Goal: Find specific page/section: Find specific page/section

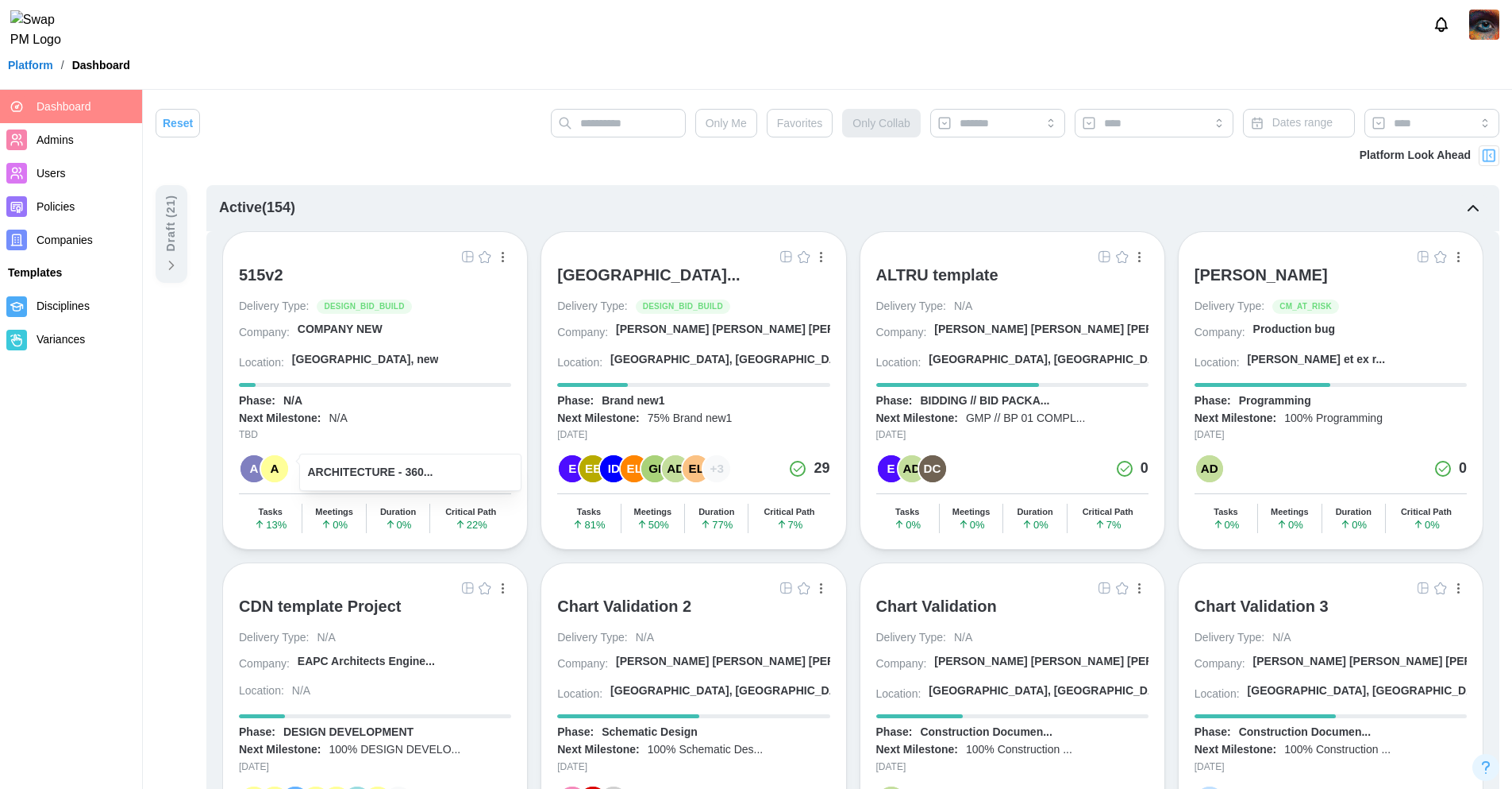
click at [279, 470] on div "A" at bounding box center [275, 469] width 27 height 27
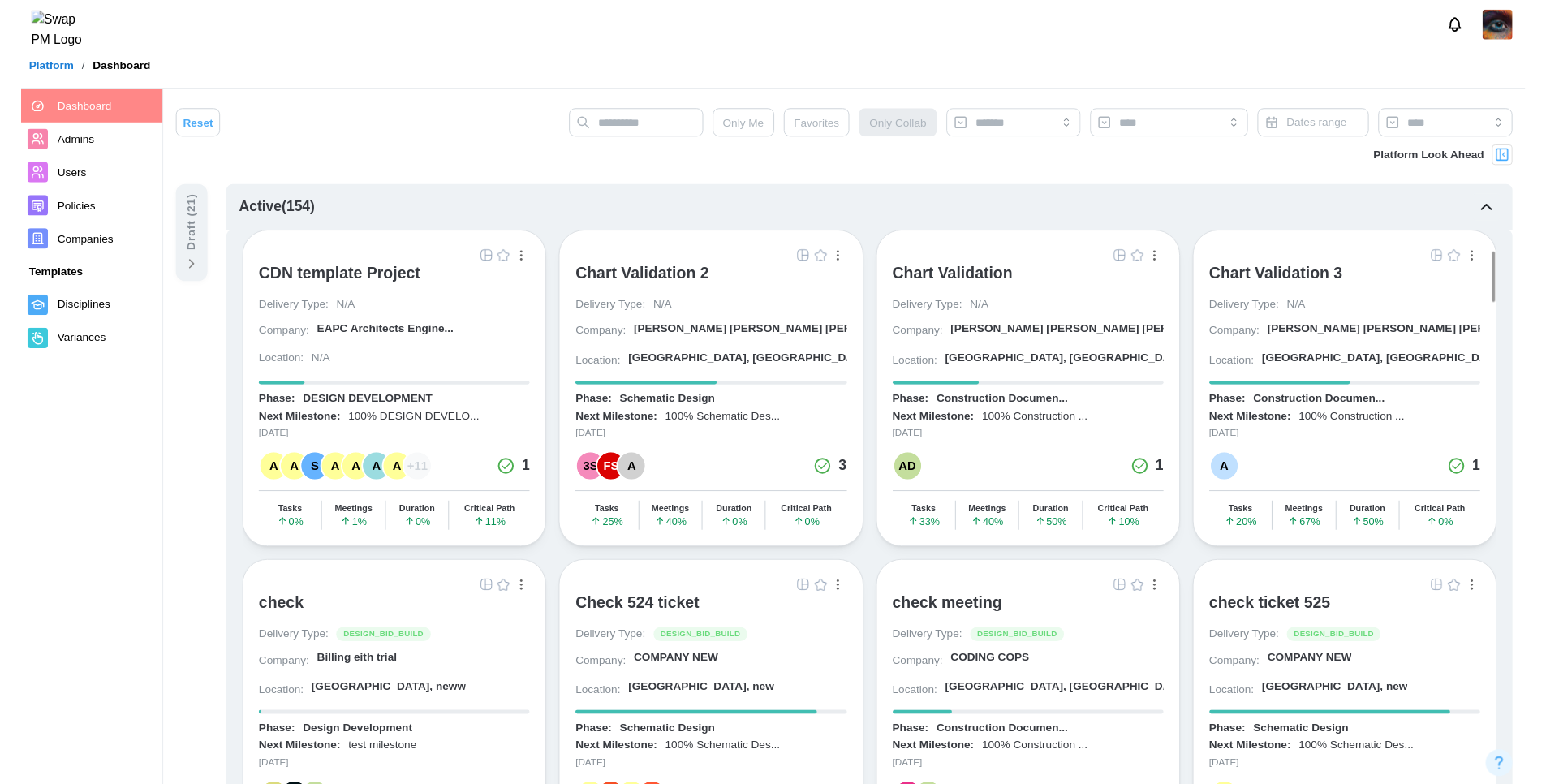
scroll to position [327, 0]
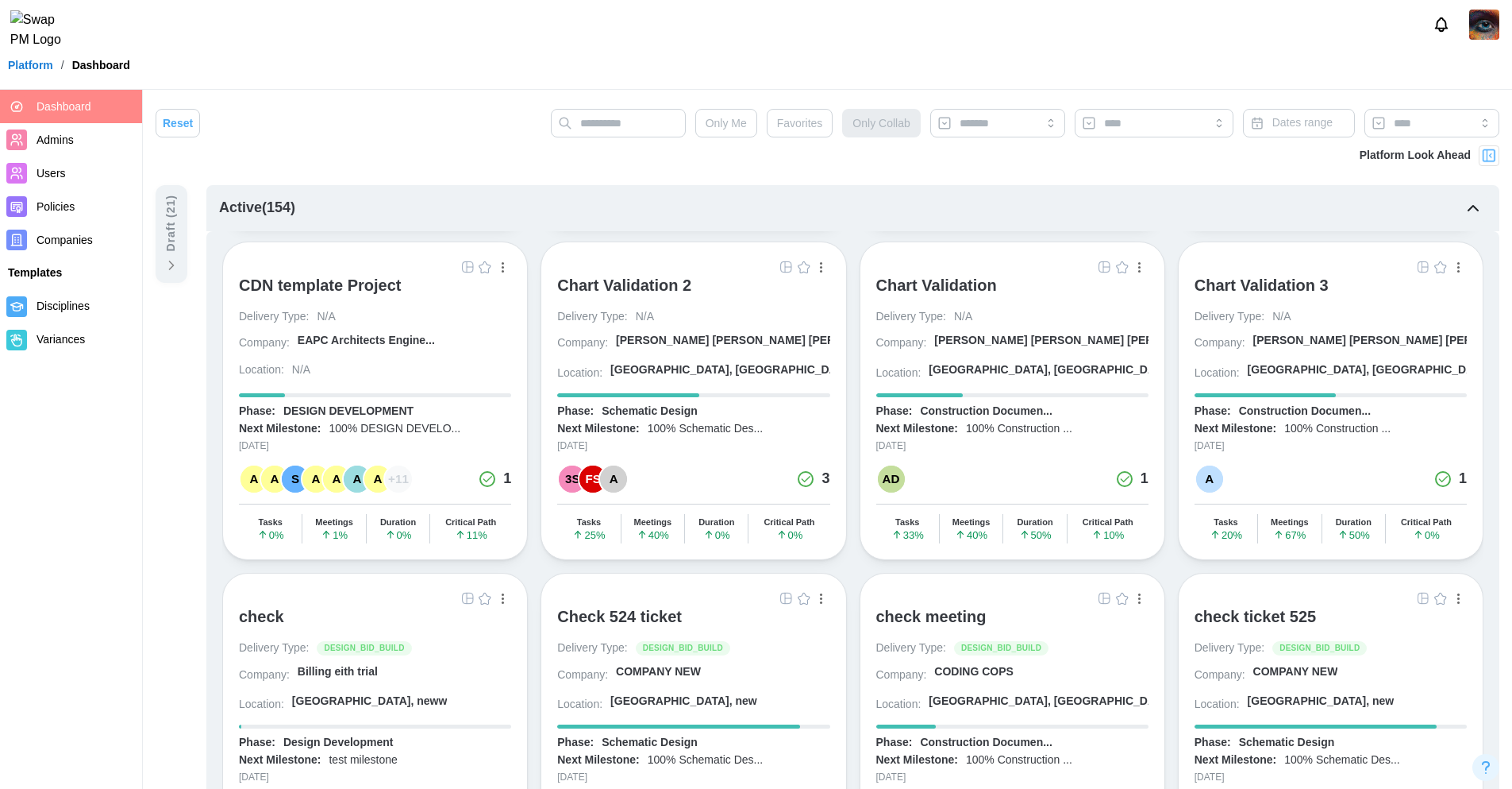
click at [588, 485] on div "FS" at bounding box center [593, 479] width 27 height 27
click at [1204, 485] on div "A" at bounding box center [1210, 479] width 27 height 27
click at [1489, 34] on img at bounding box center [1484, 24] width 30 height 30
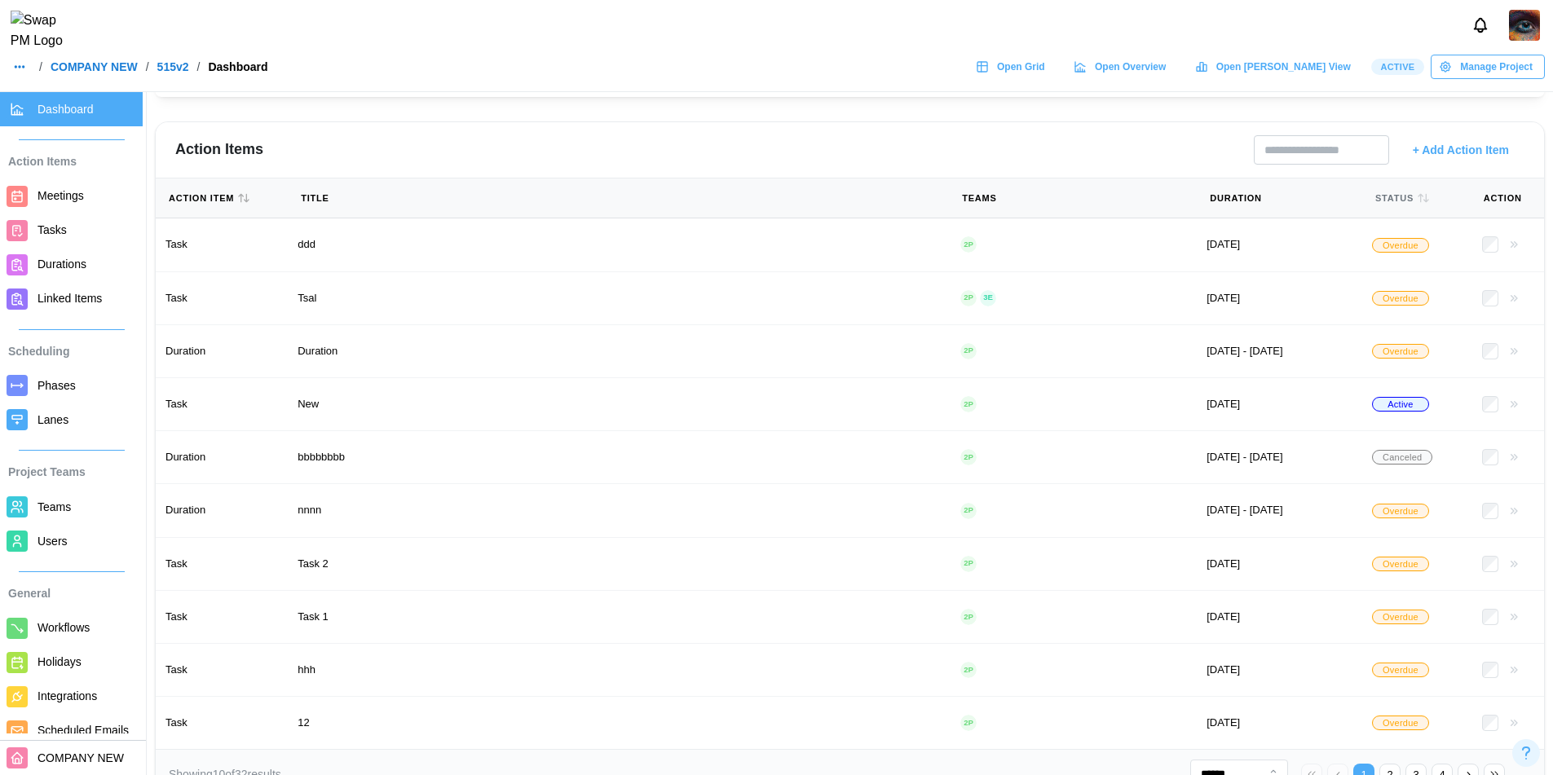
scroll to position [0, 2328]
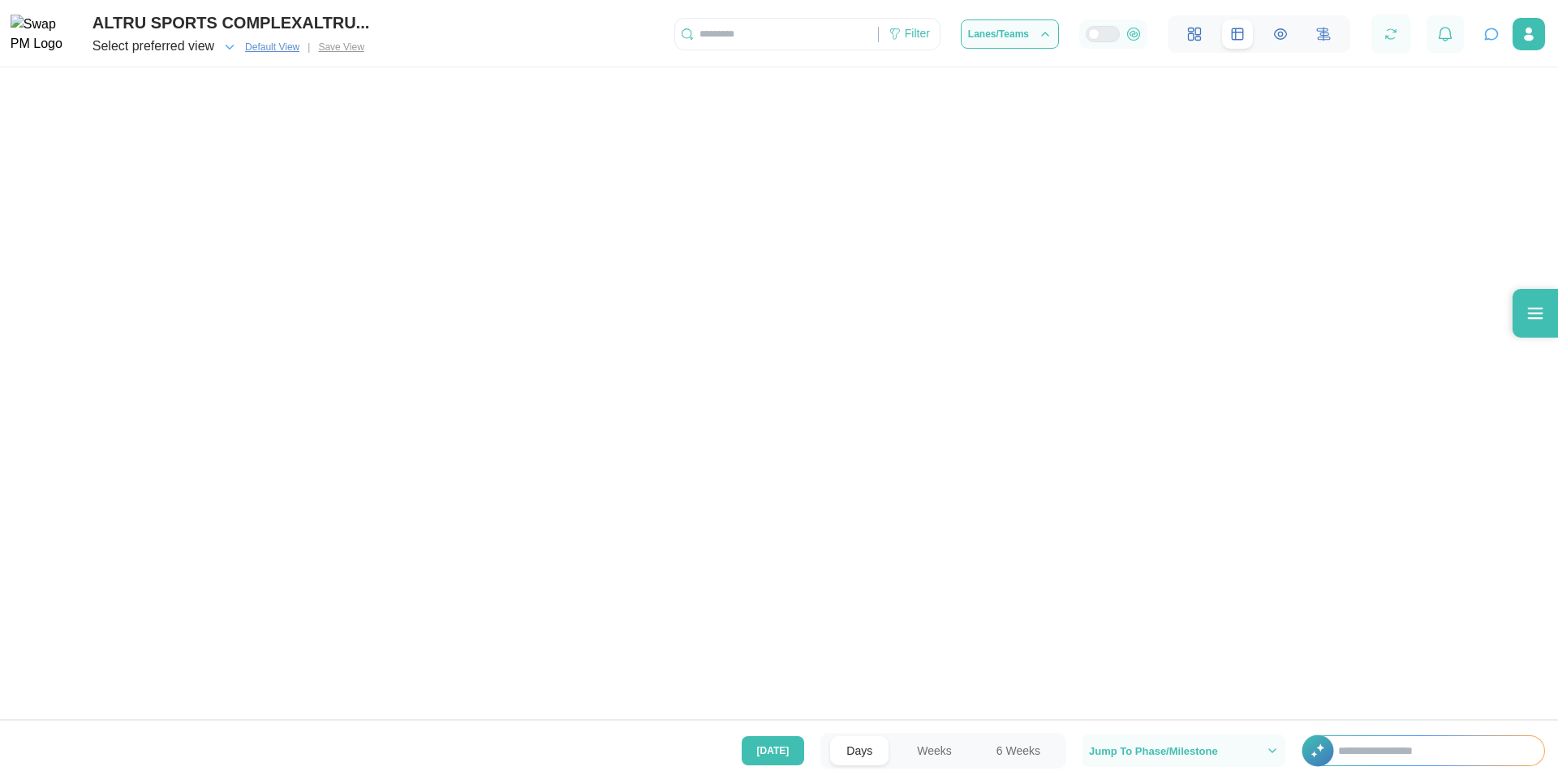
click at [216, 49] on div "Select preferred view" at bounding box center [164, 47] width 144 height 23
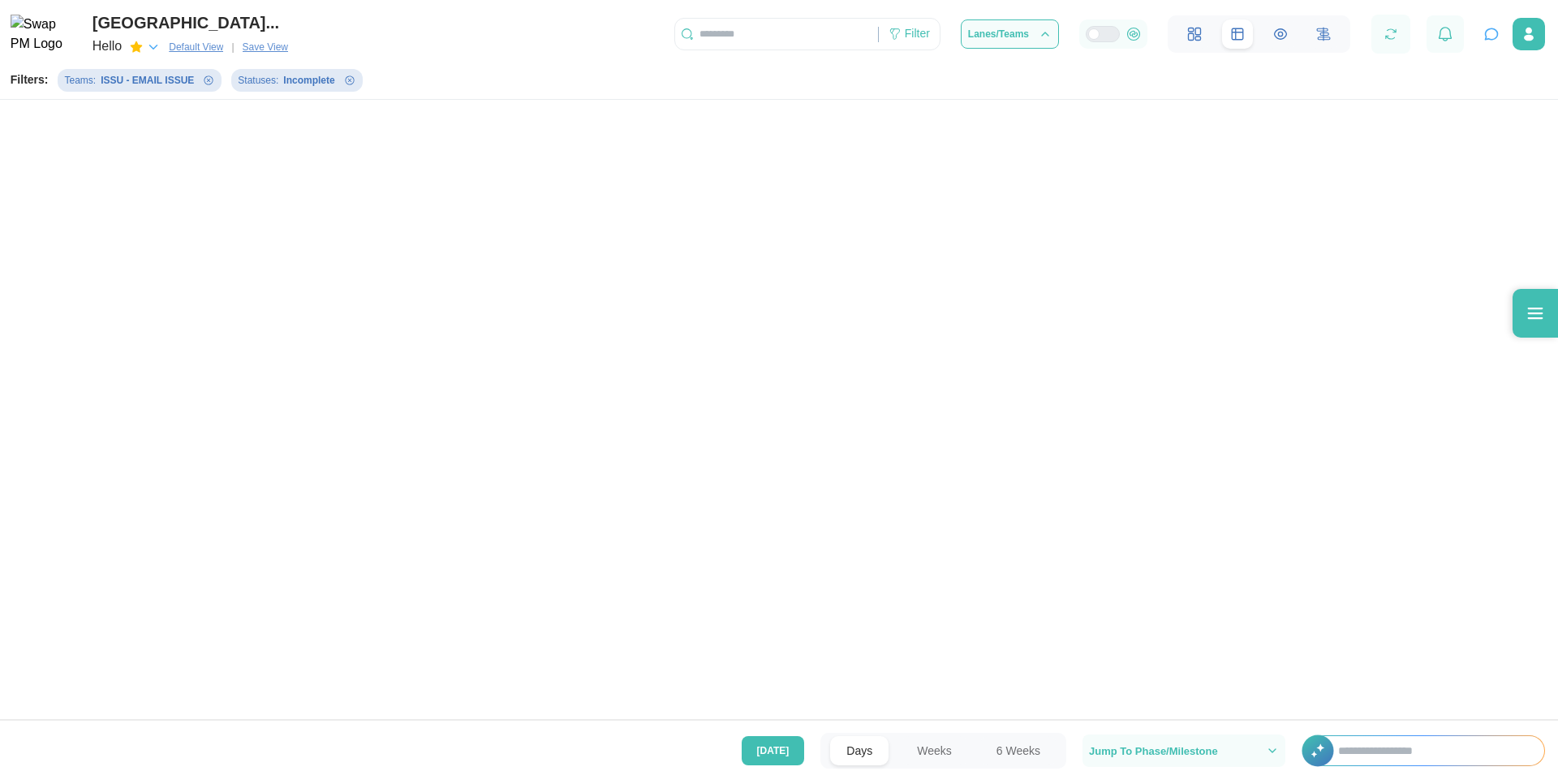
click at [151, 51] on icon "button" at bounding box center [153, 47] width 15 height 15
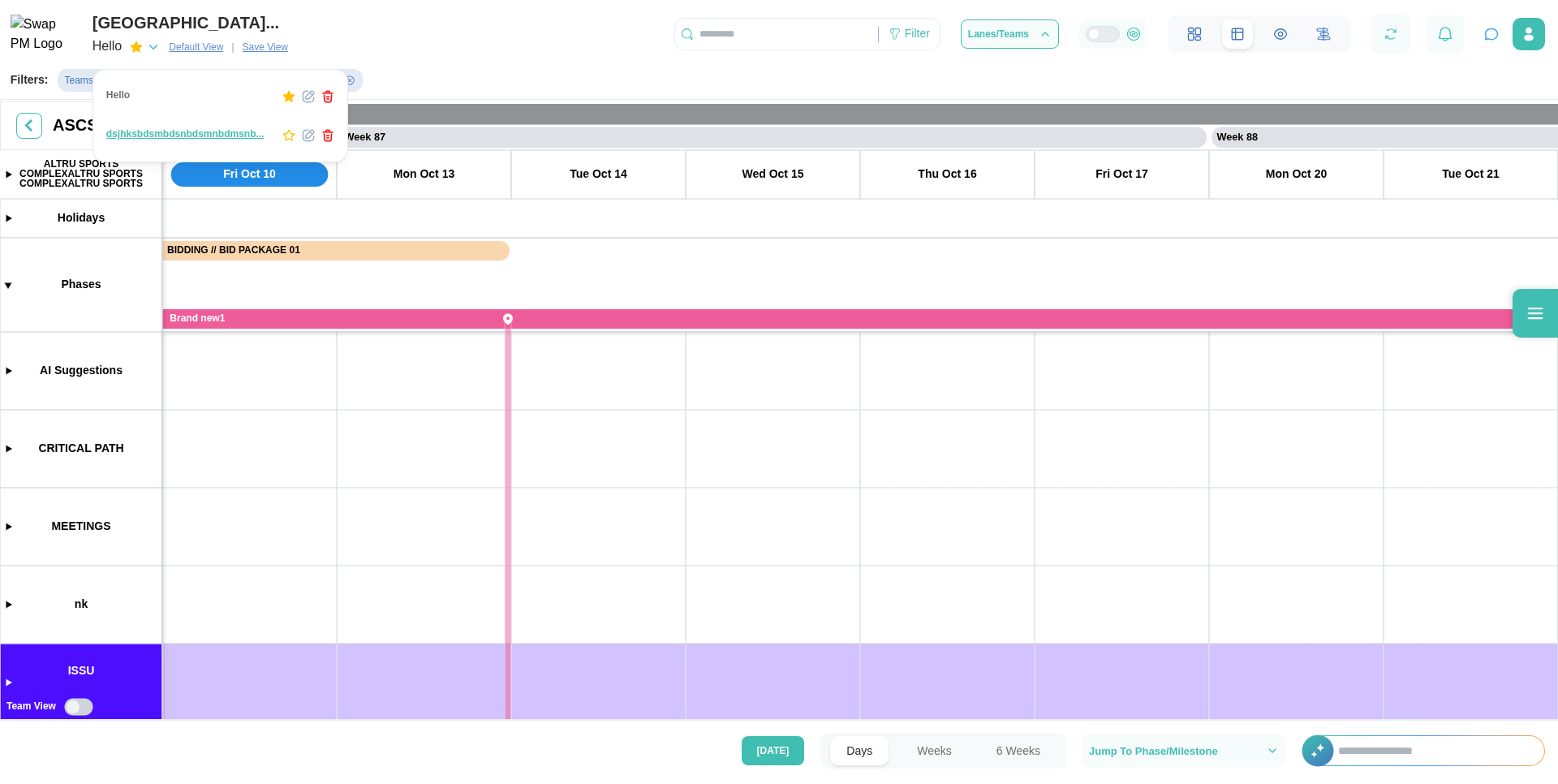
scroll to position [0, 74861]
click at [305, 95] on icon "button" at bounding box center [308, 96] width 13 height 13
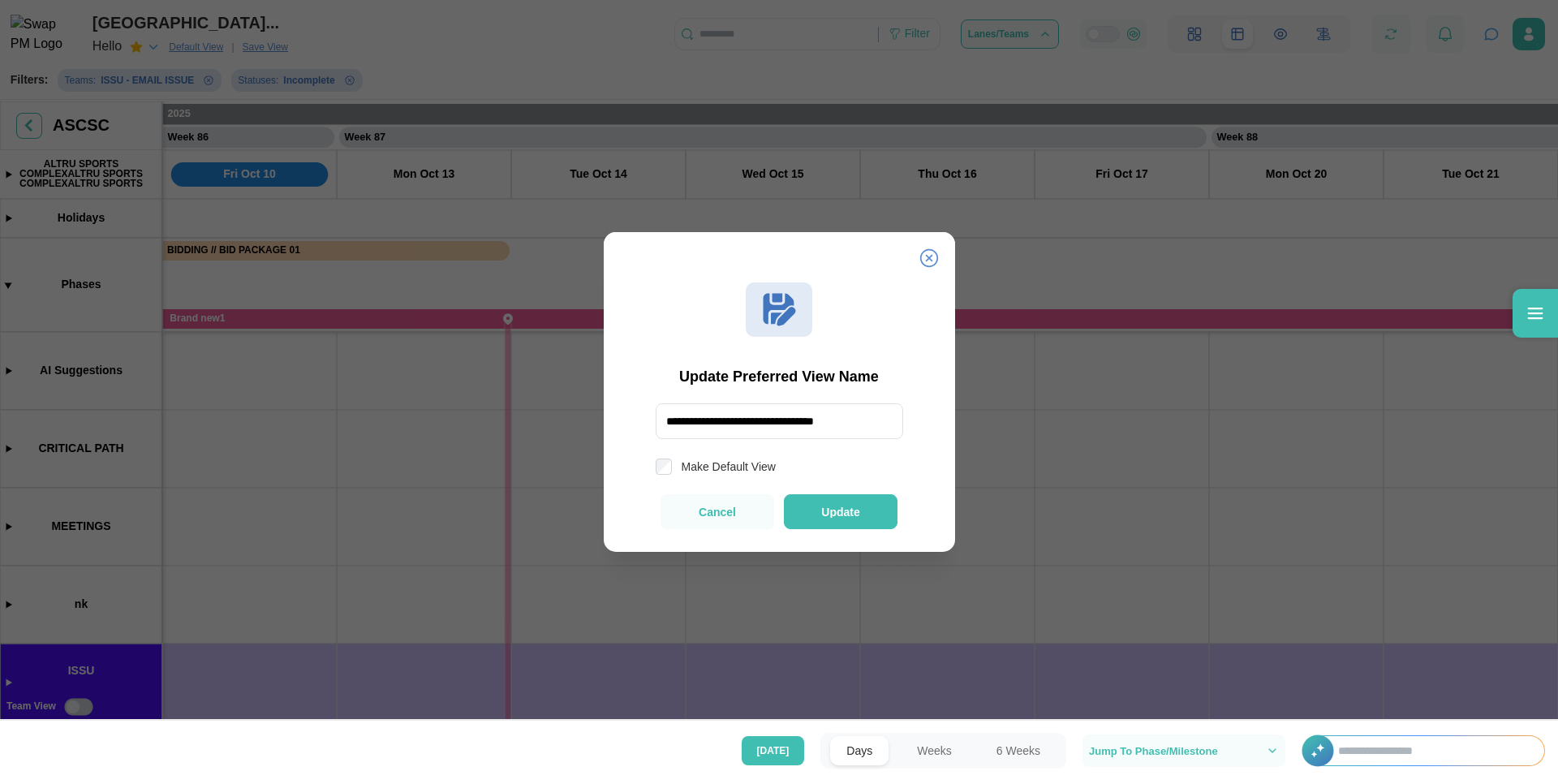
scroll to position [0, 0]
type input "*"
click at [928, 256] on icon at bounding box center [929, 258] width 18 height 18
